Goal: Task Accomplishment & Management: Manage account settings

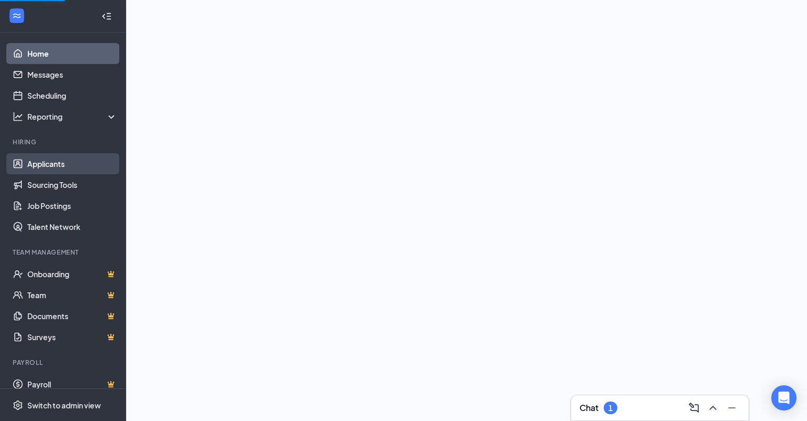
click at [30, 159] on link "Applicants" at bounding box center [72, 163] width 90 height 21
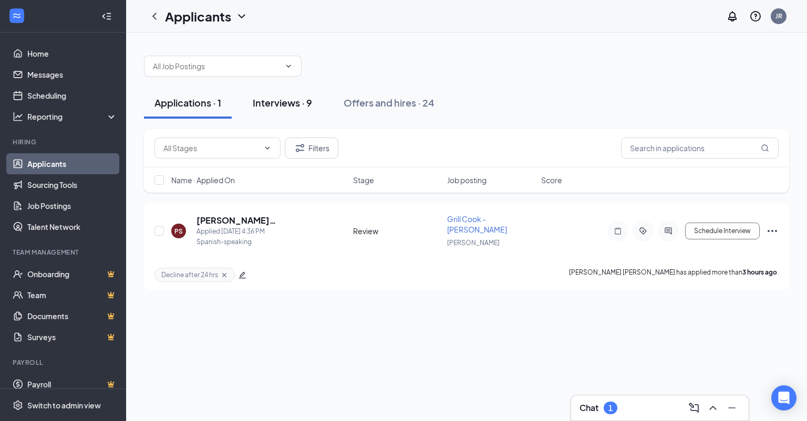
click at [296, 89] on button "Interviews · 9" at bounding box center [282, 103] width 80 height 32
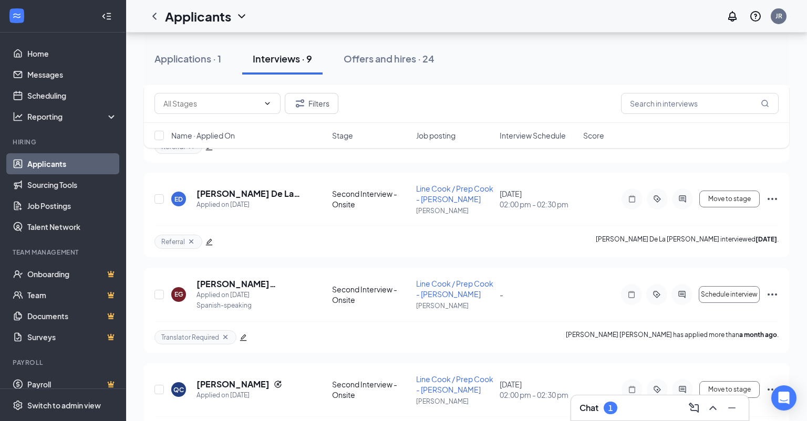
scroll to position [627, 0]
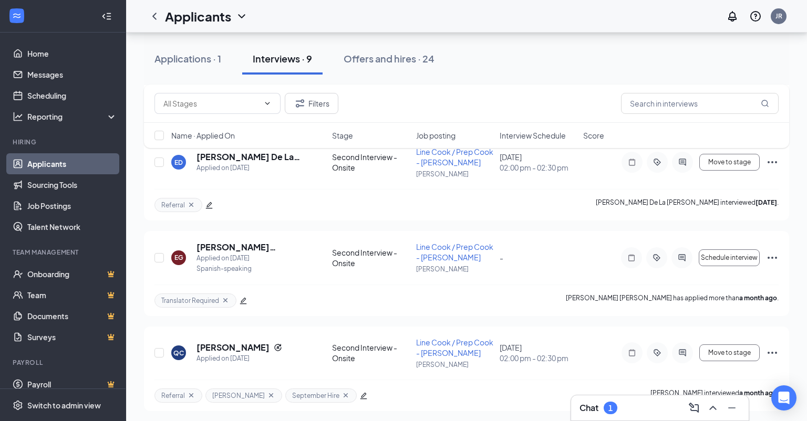
click at [731, 159] on div "Filters Name · Applied On Stage Job posting Interview Schedule Score" at bounding box center [466, 122] width 645 height 74
click at [219, 155] on div "Filters Name · Applied On Stage Job posting Interview Schedule Score" at bounding box center [466, 122] width 645 height 74
click at [217, 163] on div "Applied on [DATE]" at bounding box center [249, 168] width 107 height 11
click at [224, 161] on h5 "[PERSON_NAME] De La [PERSON_NAME]" at bounding box center [249, 157] width 107 height 12
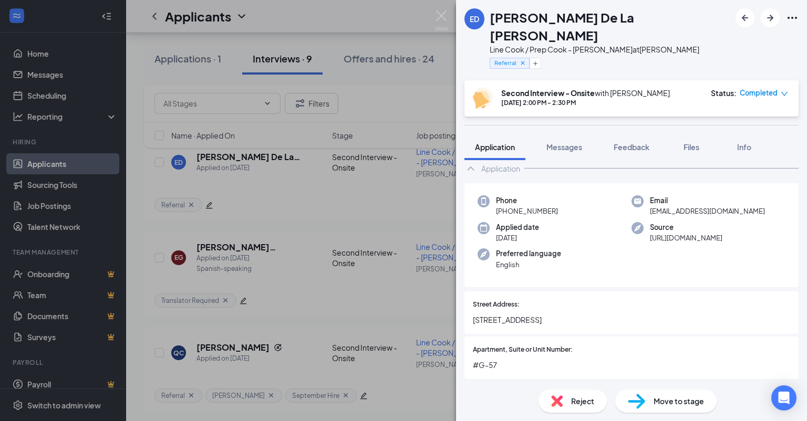
scroll to position [53, 0]
drag, startPoint x: 726, startPoint y: 194, endPoint x: 648, endPoint y: 197, distance: 78.3
click at [648, 197] on div "Email [EMAIL_ADDRESS][DOMAIN_NAME]" at bounding box center [708, 206] width 154 height 22
copy span "[EMAIL_ADDRESS][DOMAIN_NAME]"
click at [284, 254] on div "ED [PERSON_NAME] De La [PERSON_NAME] Line Cook / Prep Cook - [PERSON_NAME] at […" at bounding box center [403, 210] width 807 height 421
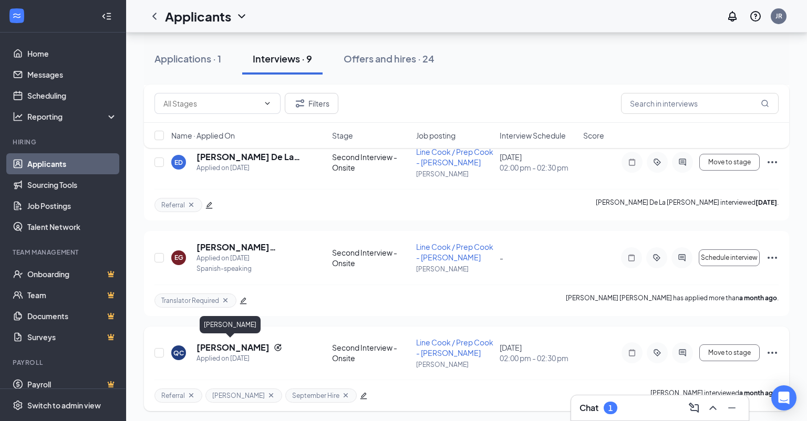
click at [220, 350] on h5 "[PERSON_NAME]" at bounding box center [232, 348] width 73 height 12
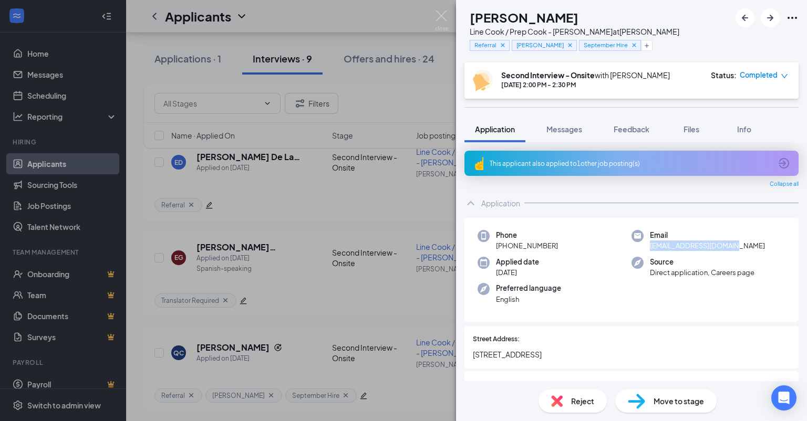
drag, startPoint x: 736, startPoint y: 245, endPoint x: 650, endPoint y: 249, distance: 86.2
click at [650, 249] on div "Email [EMAIL_ADDRESS][DOMAIN_NAME]" at bounding box center [708, 241] width 154 height 22
click at [650, 249] on span "[EMAIL_ADDRESS][DOMAIN_NAME]" at bounding box center [707, 246] width 115 height 11
drag, startPoint x: 650, startPoint y: 249, endPoint x: 736, endPoint y: 249, distance: 86.1
click at [736, 249] on div "Email [EMAIL_ADDRESS][DOMAIN_NAME]" at bounding box center [708, 241] width 154 height 22
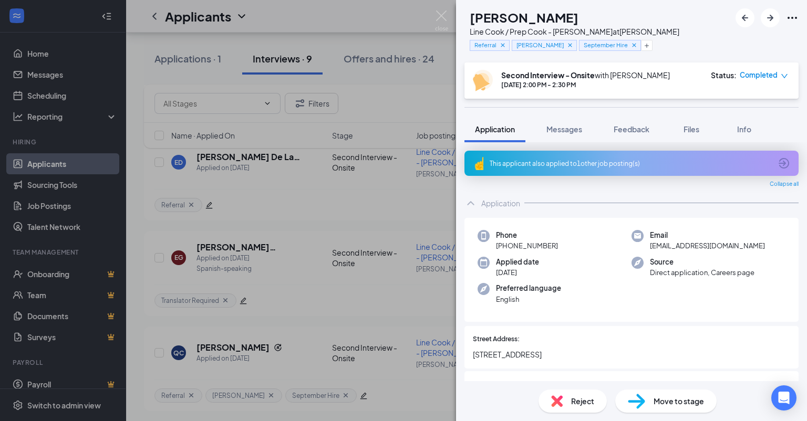
click at [736, 249] on div "Email [EMAIL_ADDRESS][DOMAIN_NAME]" at bounding box center [708, 241] width 154 height 22
copy span "[EMAIL_ADDRESS][DOMAIN_NAME]"
drag, startPoint x: 736, startPoint y: 249, endPoint x: 650, endPoint y: 249, distance: 86.1
click at [650, 249] on div "Email [EMAIL_ADDRESS][DOMAIN_NAME]" at bounding box center [708, 241] width 154 height 22
click at [650, 249] on span "[EMAIL_ADDRESS][DOMAIN_NAME]" at bounding box center [707, 246] width 115 height 11
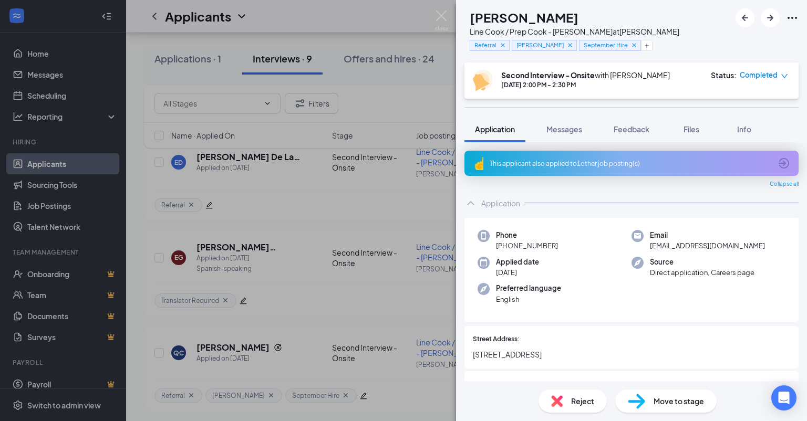
click at [287, 279] on div "QC [PERSON_NAME] Line Cook / Prep Cook - [PERSON_NAME] at [PERSON_NAME] Referra…" at bounding box center [403, 210] width 807 height 421
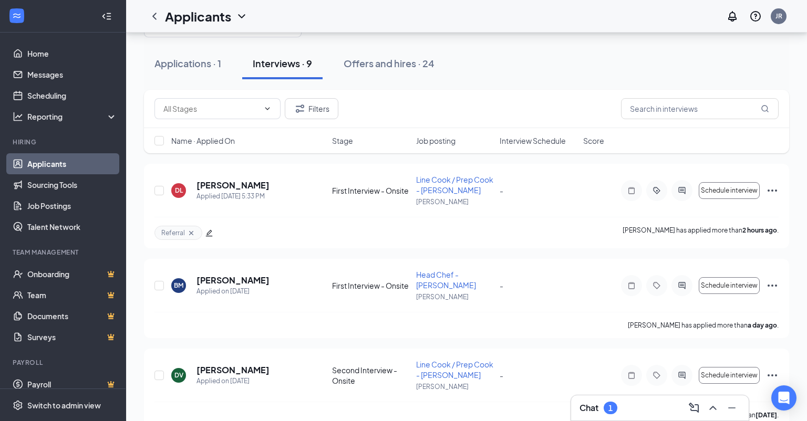
scroll to position [27, 0]
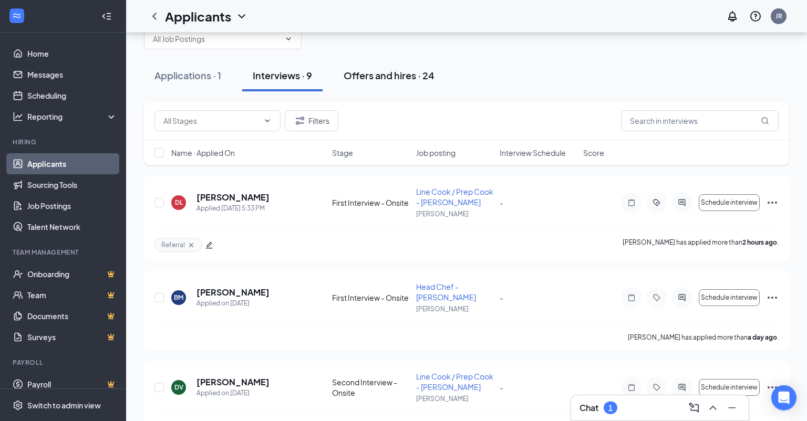
click at [369, 77] on div "Offers and hires · 24" at bounding box center [389, 75] width 91 height 13
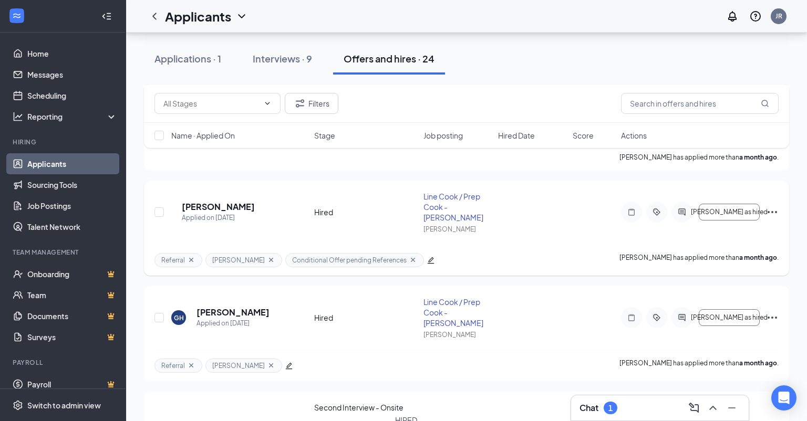
scroll to position [320, 0]
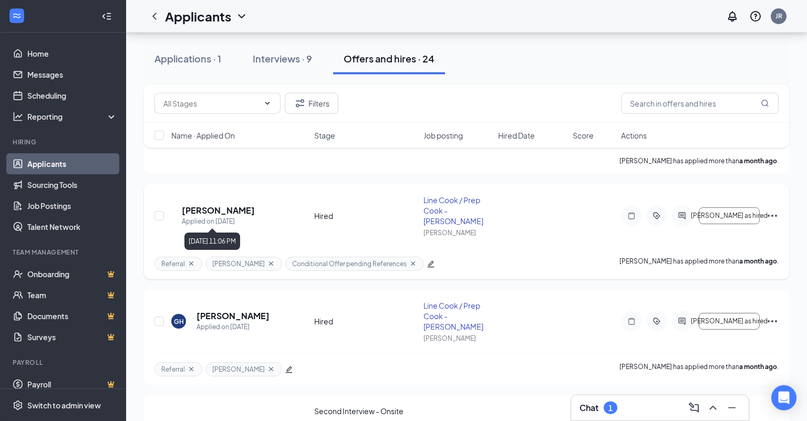
click at [226, 216] on div "Applied on [DATE]" at bounding box center [218, 221] width 73 height 11
click at [213, 210] on h5 "[PERSON_NAME]" at bounding box center [218, 211] width 73 height 12
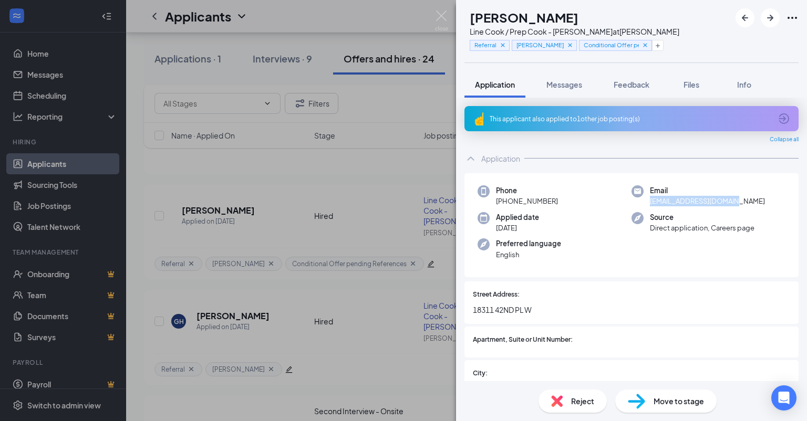
drag, startPoint x: 730, startPoint y: 200, endPoint x: 649, endPoint y: 204, distance: 81.0
click at [649, 204] on div "Email [EMAIL_ADDRESS][DOMAIN_NAME]" at bounding box center [708, 196] width 154 height 22
copy span "[EMAIL_ADDRESS][DOMAIN_NAME]"
